Goal: Use online tool/utility: Utilize a website feature to perform a specific function

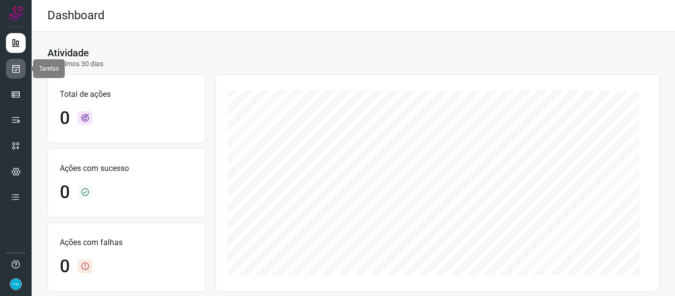
click at [16, 67] on icon at bounding box center [16, 69] width 10 height 10
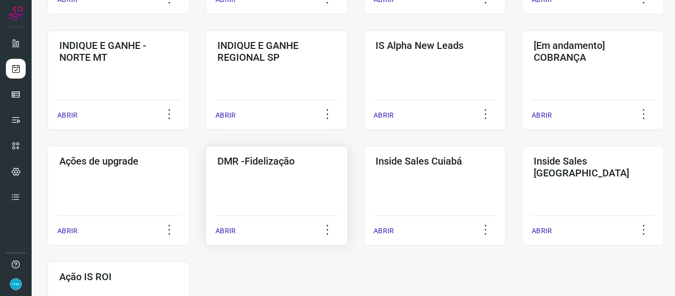
click at [220, 229] on p "ABRIR" at bounding box center [226, 231] width 20 height 10
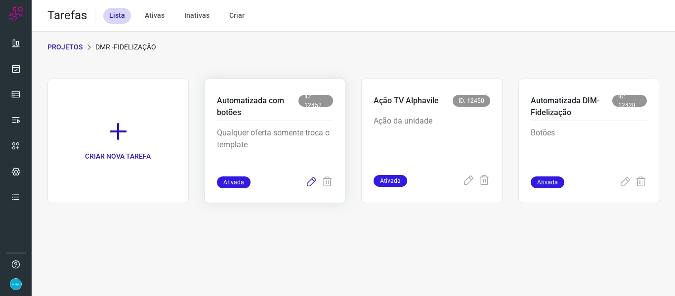
click at [311, 182] on icon at bounding box center [312, 182] width 12 height 12
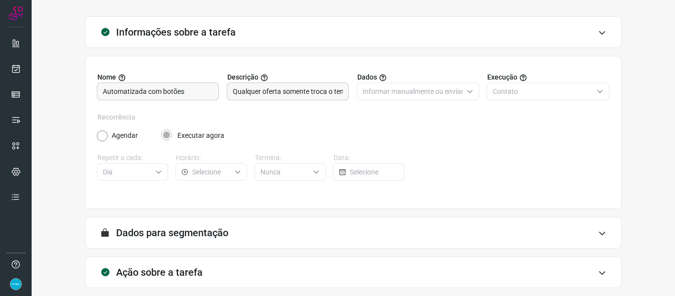
scroll to position [90, 0]
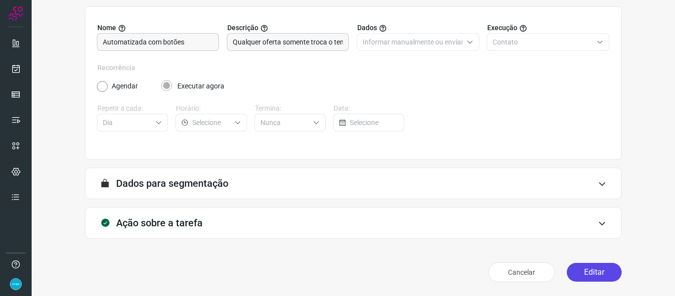
click at [588, 271] on button "Editar" at bounding box center [594, 272] width 55 height 19
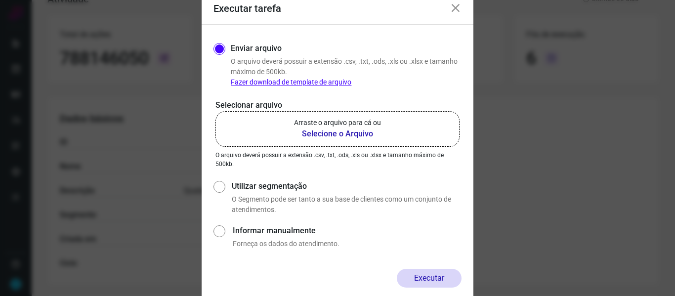
click at [357, 132] on b "Selecione o Arquivo" at bounding box center [337, 134] width 87 height 12
click at [0, 0] on input "Arraste o arquivo para cá ou Selecione o Arquivo" at bounding box center [0, 0] width 0 height 0
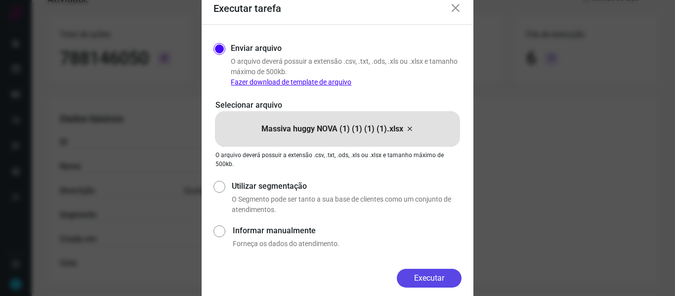
click at [432, 273] on button "Executar" at bounding box center [429, 278] width 65 height 19
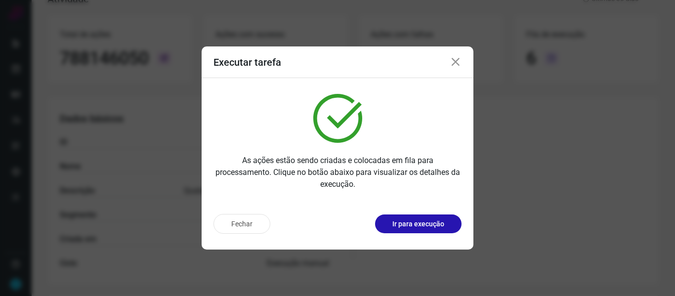
click at [455, 63] on icon at bounding box center [456, 62] width 12 height 12
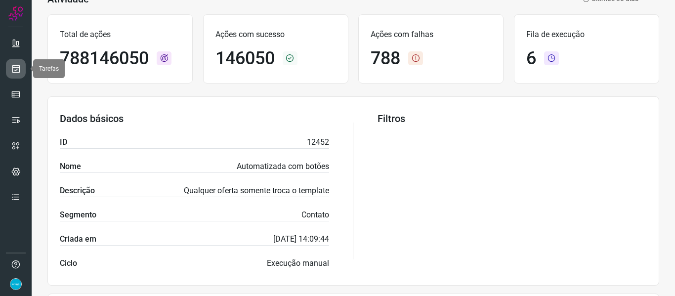
click at [22, 73] on link at bounding box center [16, 69] width 20 height 20
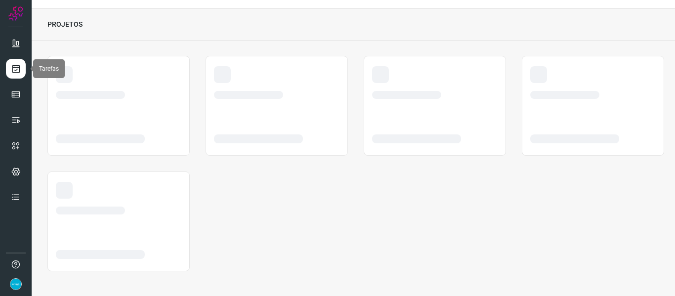
scroll to position [23, 0]
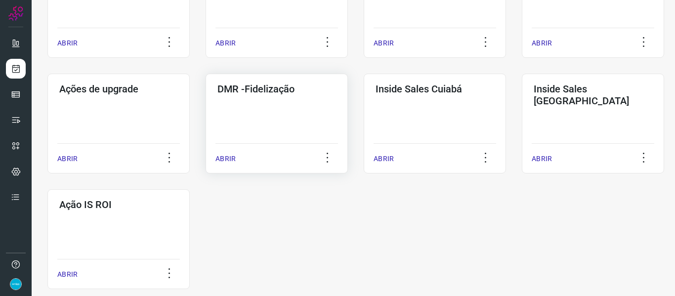
click at [225, 159] on p "ABRIR" at bounding box center [226, 159] width 20 height 10
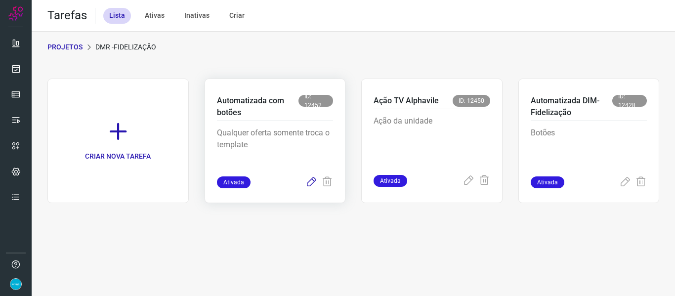
click at [308, 180] on icon at bounding box center [312, 182] width 12 height 12
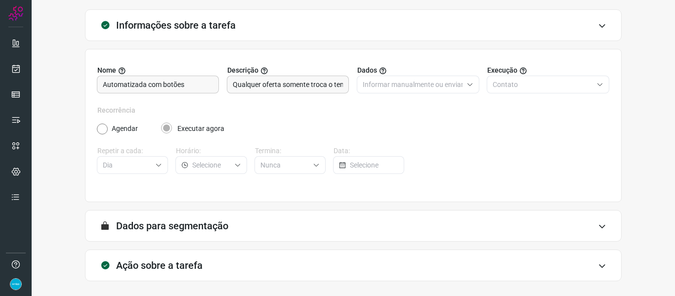
scroll to position [90, 0]
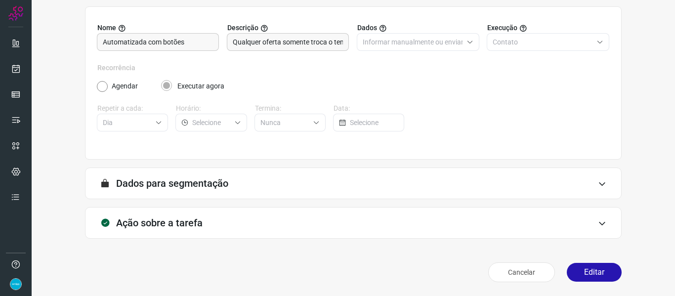
click at [584, 270] on button "Editar" at bounding box center [594, 272] width 55 height 19
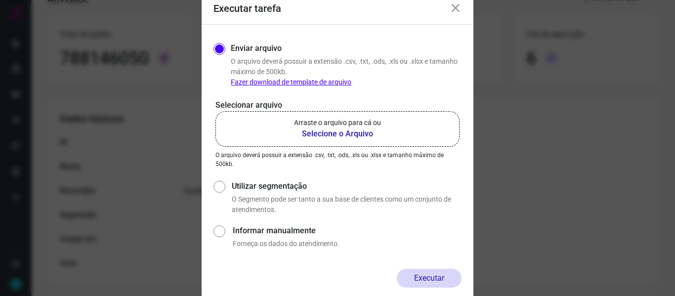
click at [341, 136] on b "Selecione o Arquivo" at bounding box center [337, 134] width 87 height 12
click at [0, 0] on input "Arraste o arquivo para cá ou Selecione o Arquivo" at bounding box center [0, 0] width 0 height 0
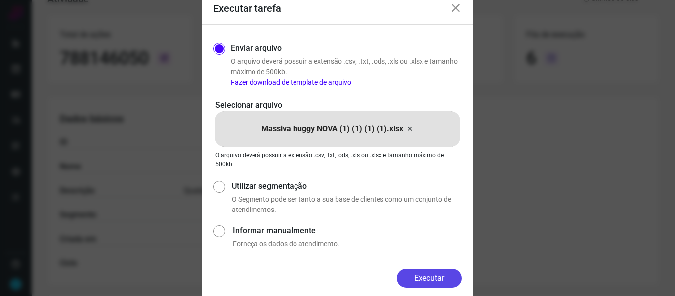
click at [436, 279] on button "Executar" at bounding box center [429, 278] width 65 height 19
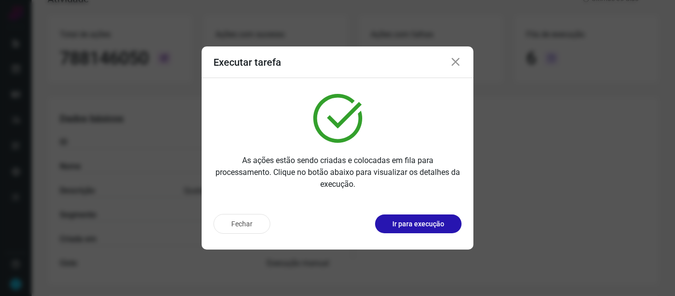
click at [454, 58] on icon at bounding box center [456, 62] width 12 height 12
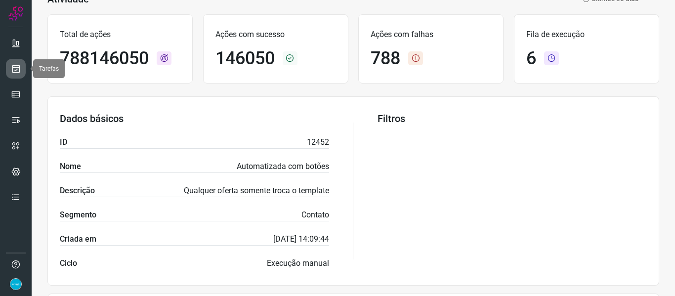
click at [17, 64] on icon at bounding box center [16, 69] width 10 height 10
